Goal: Transaction & Acquisition: Download file/media

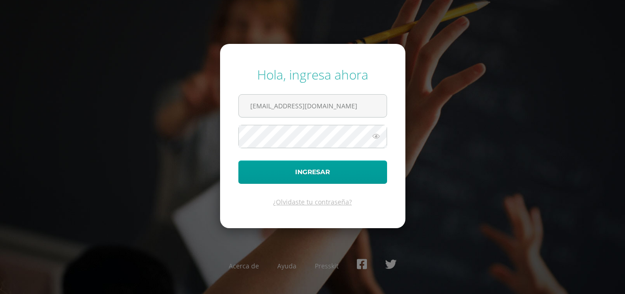
type input "[EMAIL_ADDRESS][DOMAIN_NAME]"
click at [239, 161] on button "Ingresar" at bounding box center [313, 172] width 149 height 23
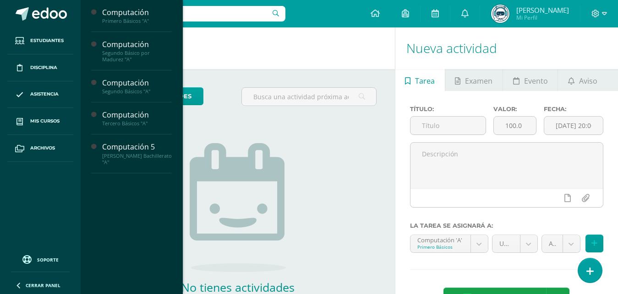
drag, startPoint x: 129, startPoint y: 37, endPoint x: 256, endPoint y: 63, distance: 130.0
click at [129, 37] on span "Actividades" at bounding box center [129, 37] width 35 height 9
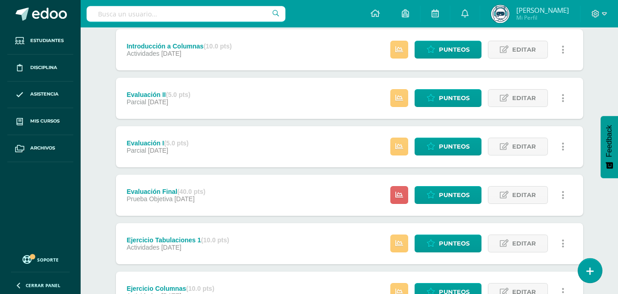
scroll to position [154, 0]
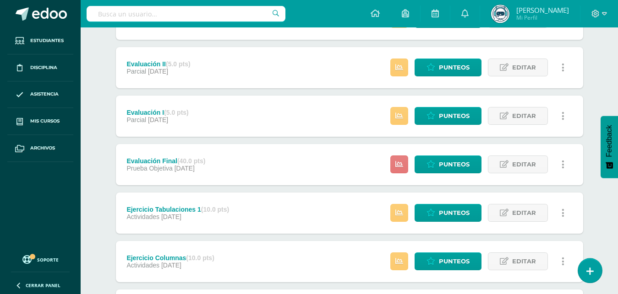
click at [399, 156] on link at bounding box center [399, 165] width 18 height 18
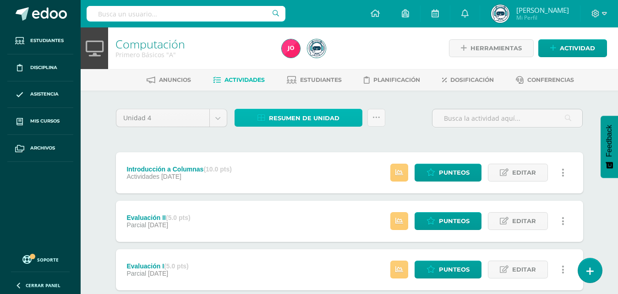
click at [317, 119] on span "Resumen de unidad" at bounding box center [304, 118] width 71 height 17
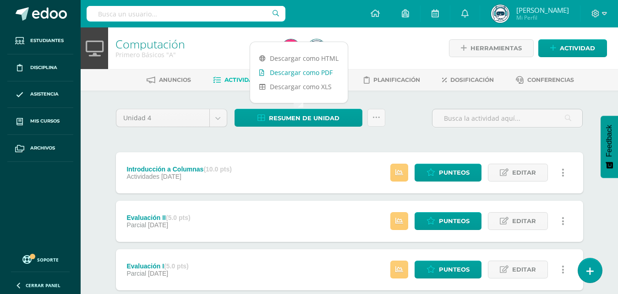
click at [282, 73] on link "Descargar como PDF" at bounding box center [299, 72] width 98 height 14
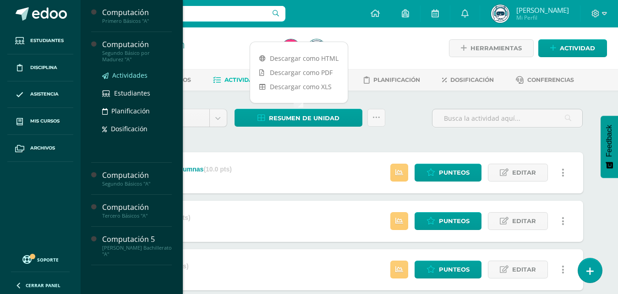
click at [129, 75] on span "Actividades" at bounding box center [129, 75] width 35 height 9
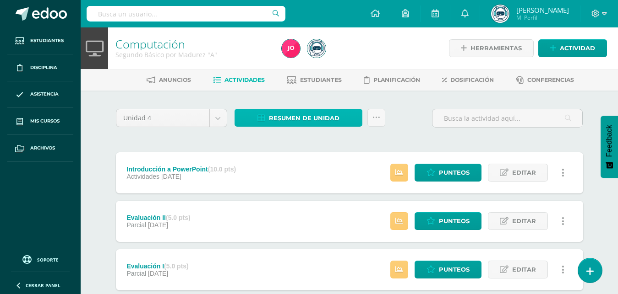
click at [281, 120] on span "Resumen de unidad" at bounding box center [304, 118] width 71 height 17
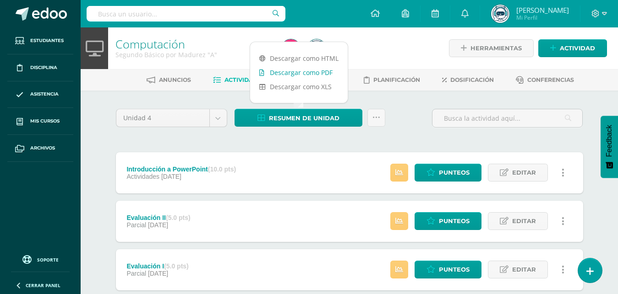
click at [281, 74] on link "Descargar como PDF" at bounding box center [299, 72] width 98 height 14
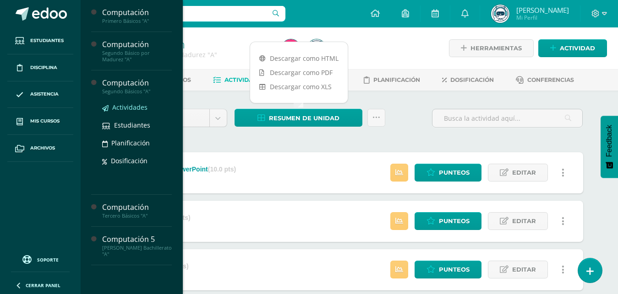
click at [129, 107] on span "Actividades" at bounding box center [129, 107] width 35 height 9
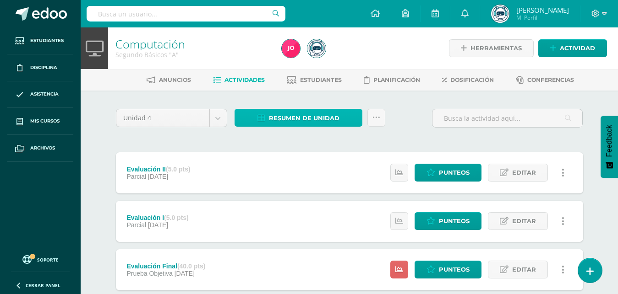
click at [302, 116] on span "Resumen de unidad" at bounding box center [304, 118] width 71 height 17
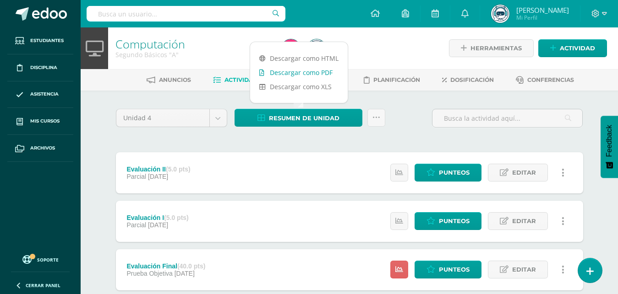
click at [292, 75] on link "Descargar como PDF" at bounding box center [299, 72] width 98 height 14
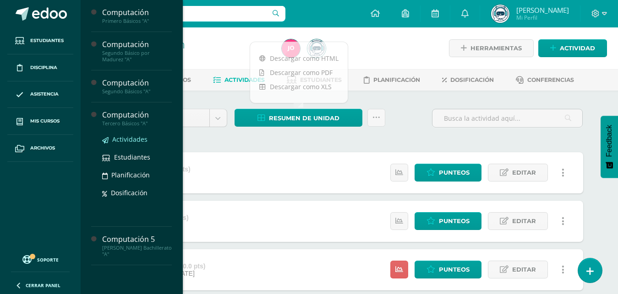
click at [124, 141] on span "Actividades" at bounding box center [129, 139] width 35 height 9
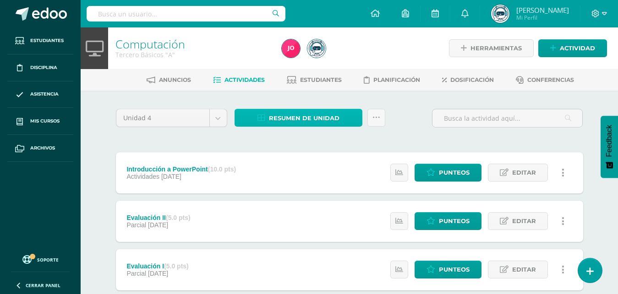
click at [285, 117] on span "Resumen de unidad" at bounding box center [304, 118] width 71 height 17
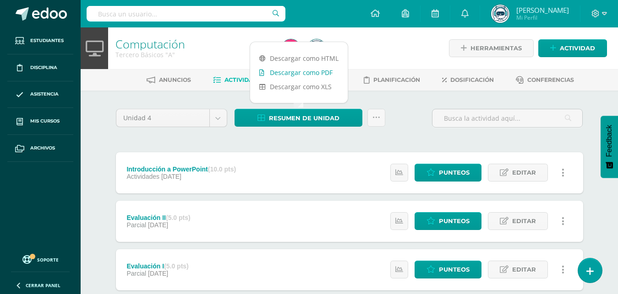
click at [304, 74] on link "Descargar como PDF" at bounding box center [299, 72] width 98 height 14
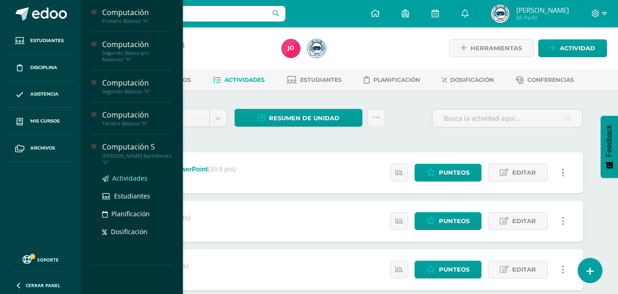
click at [131, 179] on span "Actividades" at bounding box center [129, 178] width 35 height 9
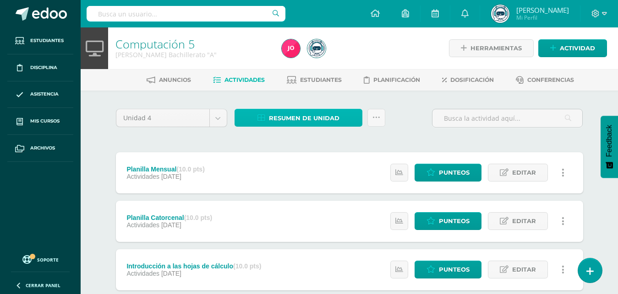
click at [307, 116] on span "Resumen de unidad" at bounding box center [304, 118] width 71 height 17
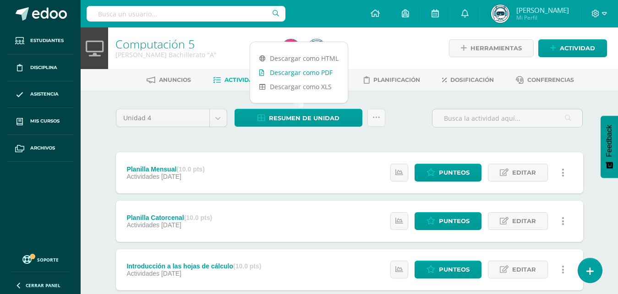
click at [290, 73] on link "Descargar como PDF" at bounding box center [299, 72] width 98 height 14
click at [606, 17] on icon at bounding box center [604, 14] width 5 height 8
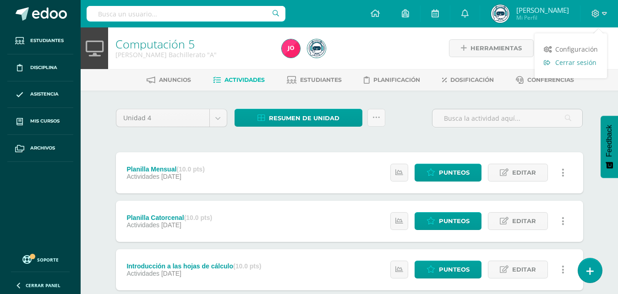
click at [578, 65] on span "Cerrar sesión" at bounding box center [575, 62] width 41 height 9
